Goal: Communication & Community: Answer question/provide support

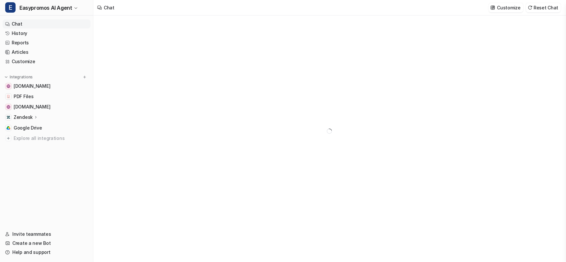
type textarea "**********"
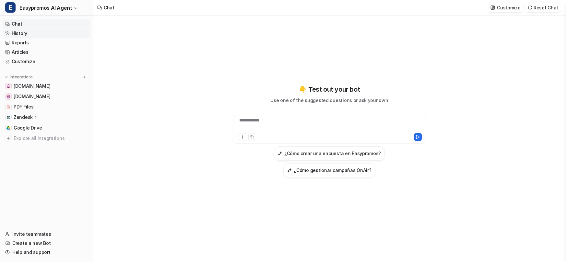
click at [37, 34] on link "History" at bounding box center [47, 33] width 88 height 9
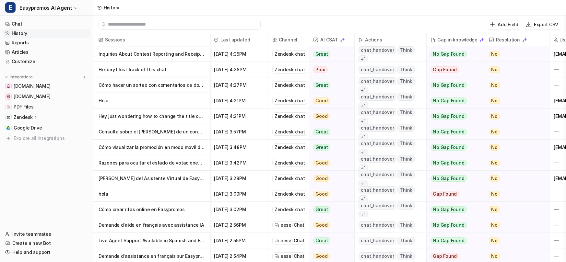
click at [165, 69] on p "Hi sorry I lost track of this chat" at bounding box center [152, 70] width 106 height 16
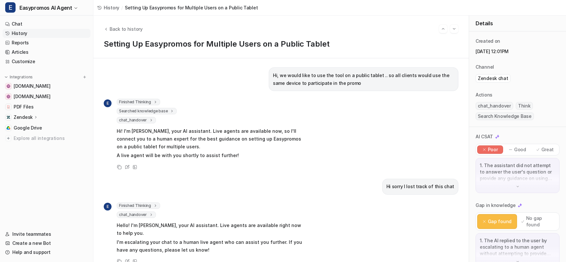
scroll to position [1, 0]
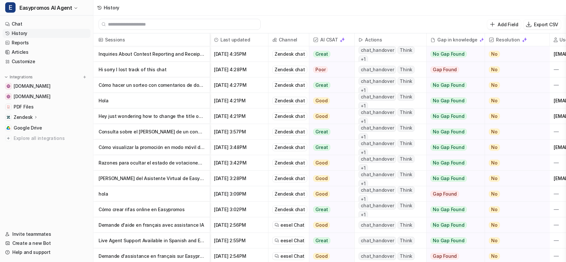
scroll to position [0, 56]
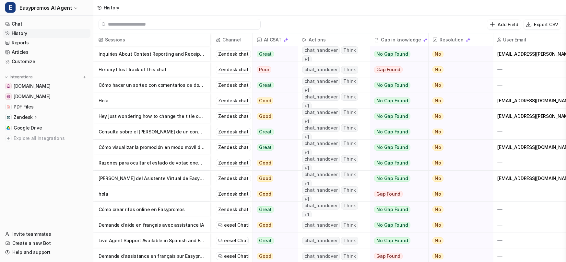
click at [189, 56] on p "Inquiries About Contest Reporting and Receipt Details" at bounding box center [152, 54] width 106 height 16
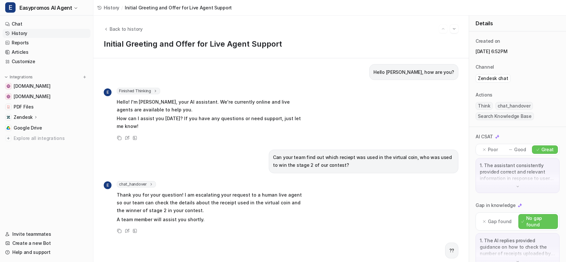
scroll to position [88, 0]
click at [127, 138] on icon at bounding box center [127, 137] width 5 height 5
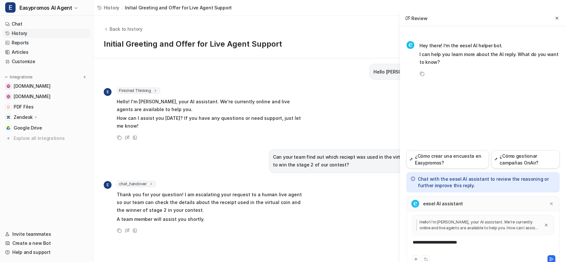
click at [475, 244] on div "**********" at bounding box center [483, 246] width 150 height 15
click at [549, 260] on icon at bounding box center [551, 259] width 5 height 5
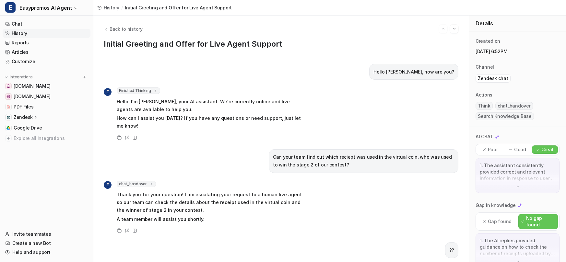
click at [25, 33] on link "History" at bounding box center [47, 33] width 88 height 9
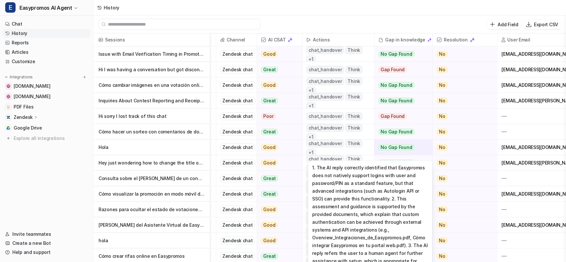
scroll to position [0, 59]
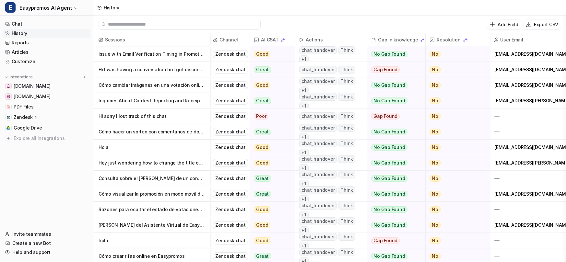
click at [158, 68] on p "Hi I was having a conversation but got disconnected" at bounding box center [152, 70] width 106 height 16
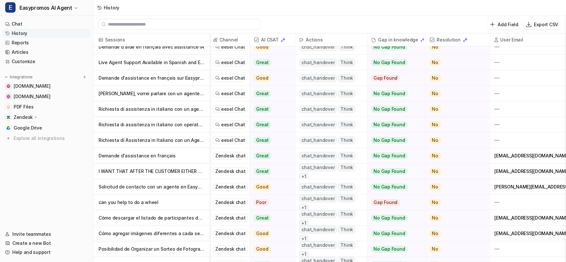
scroll to position [226, 59]
